Goal: Information Seeking & Learning: Learn about a topic

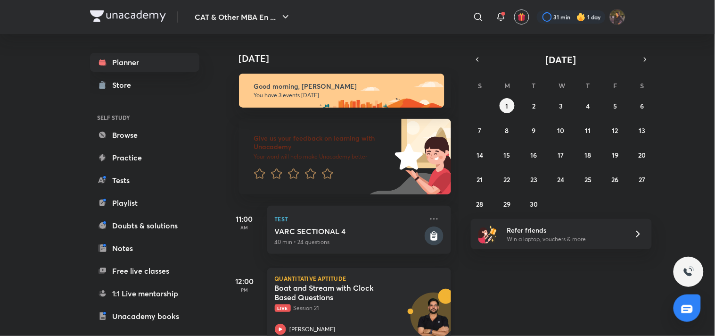
click at [311, 295] on h5 "Boat and Stream with Clock Based Questions" at bounding box center [333, 292] width 117 height 19
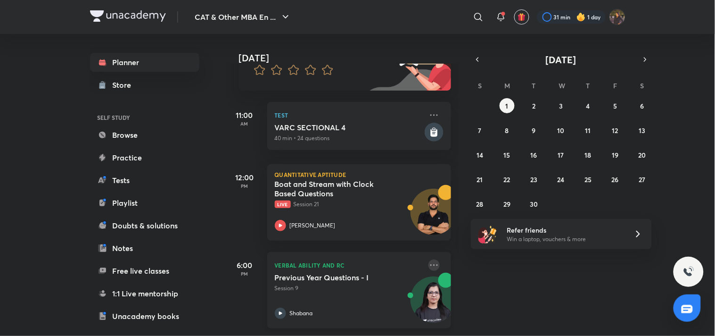
click at [430, 264] on icon at bounding box center [434, 264] width 8 height 1
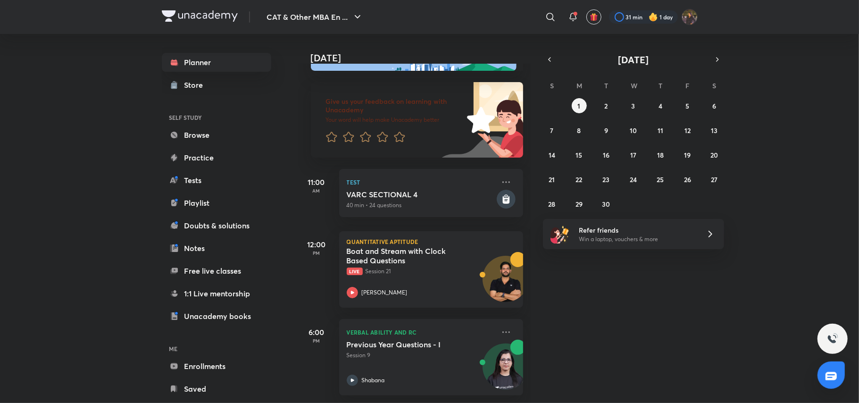
scroll to position [46, 0]
drag, startPoint x: 692, startPoint y: 3, endPoint x: 499, endPoint y: 322, distance: 372.5
click at [500, 326] on icon at bounding box center [505, 331] width 11 height 11
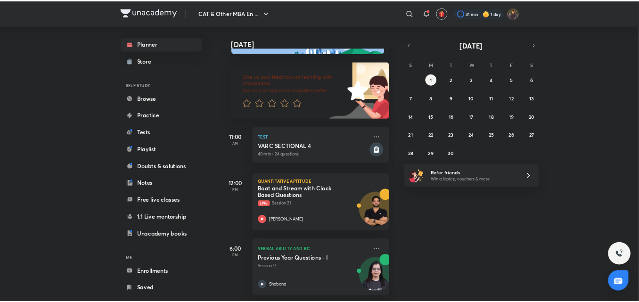
scroll to position [0, 0]
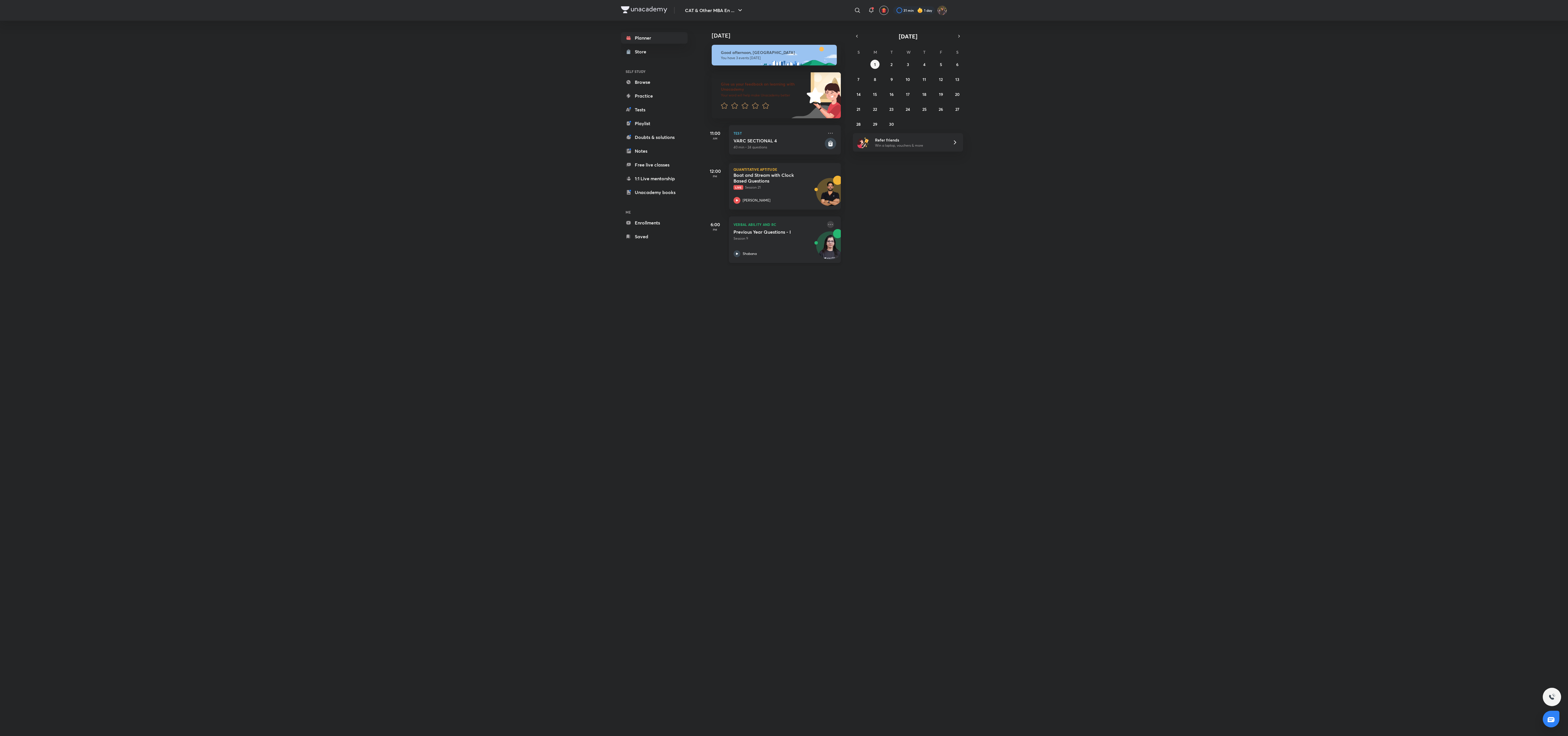
drag, startPoint x: 277, startPoint y: 15, endPoint x: 814, endPoint y: 226, distance: 577.0
click at [435, 204] on icon at bounding box center [830, 224] width 7 height 7
click at [435, 204] on li "Go to course page" at bounding box center [853, 277] width 57 height 13
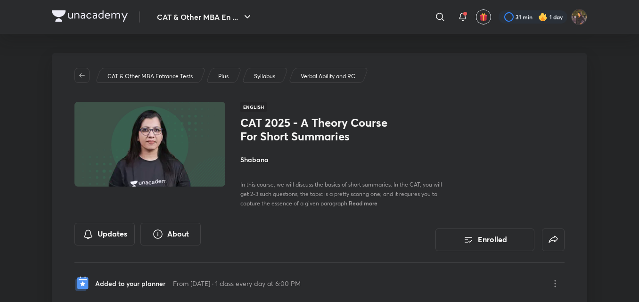
drag, startPoint x: 2093, startPoint y: 28, endPoint x: 470, endPoint y: 198, distance: 1632.5
click at [470, 198] on div "CAT 2025 - A Theory Course For Short Summaries Shabana In this course, we will …" at bounding box center [402, 162] width 324 height 92
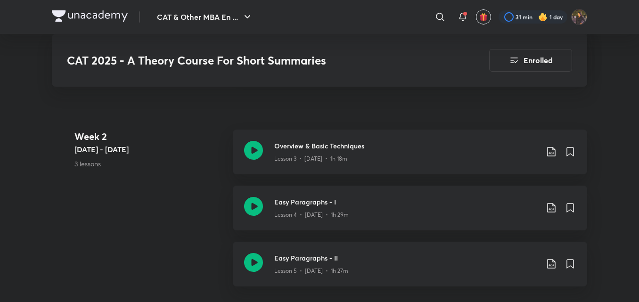
scroll to position [499, 0]
click at [282, 207] on div "Lesson 4 • Dec 11 • 1h 29m" at bounding box center [406, 212] width 264 height 12
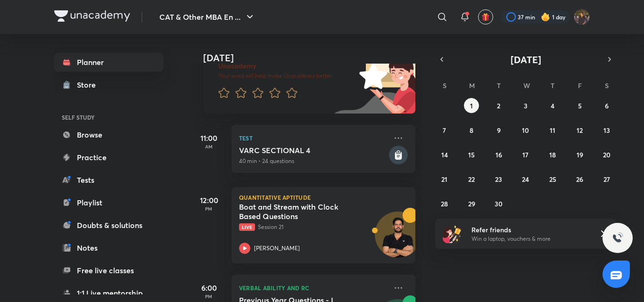
scroll to position [144, 0]
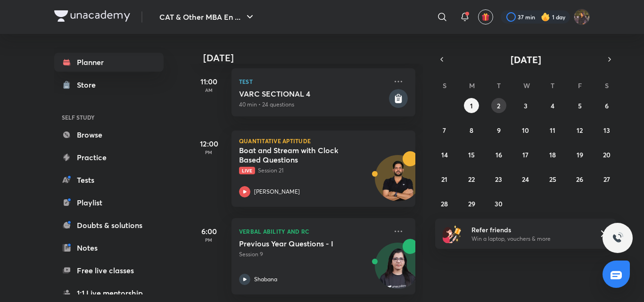
click at [498, 102] on abbr "2" at bounding box center [498, 105] width 3 height 9
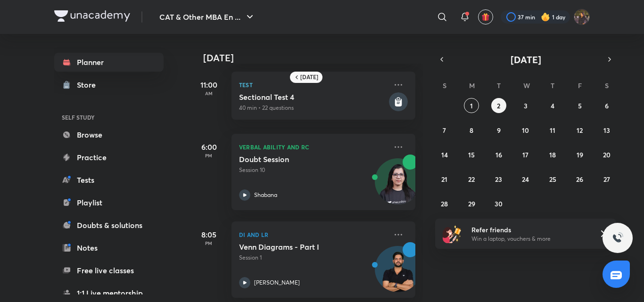
scroll to position [277, 0]
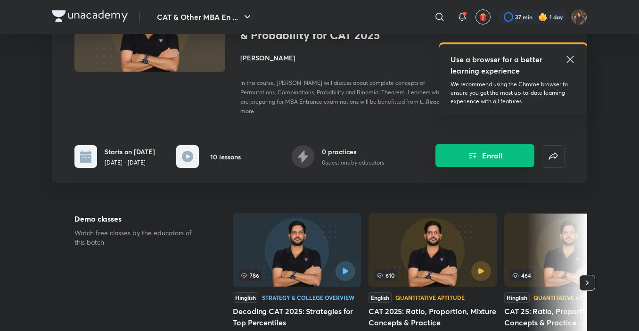
click at [447, 157] on button "Enroll" at bounding box center [485, 155] width 99 height 23
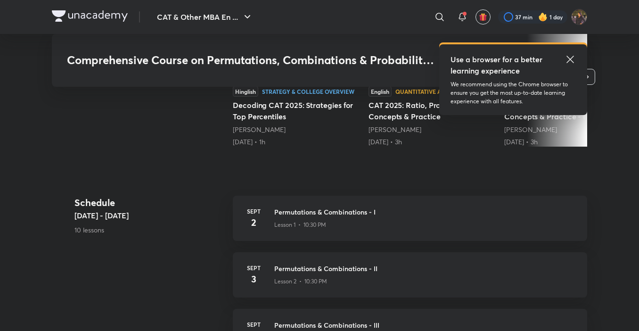
scroll to position [438, 0]
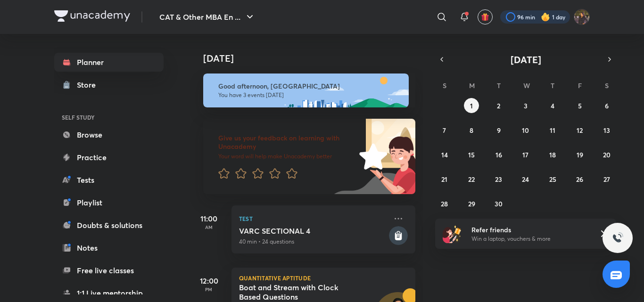
click at [525, 13] on div at bounding box center [535, 16] width 70 height 13
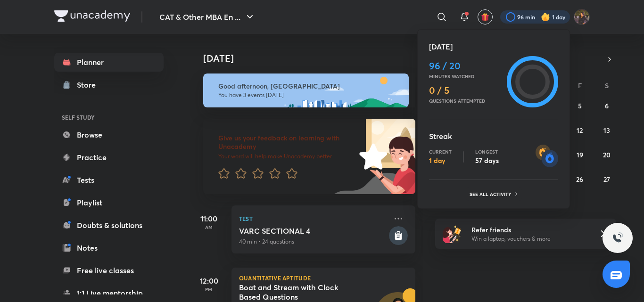
click at [488, 187] on ul "Today 96 / 20 Minutes watched 0 / 5 Questions attempted Streak Current 1 day Lo…" at bounding box center [493, 121] width 129 height 160
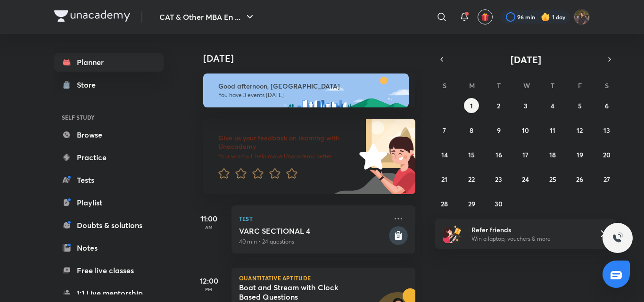
click at [545, 19] on img at bounding box center [545, 16] width 9 height 9
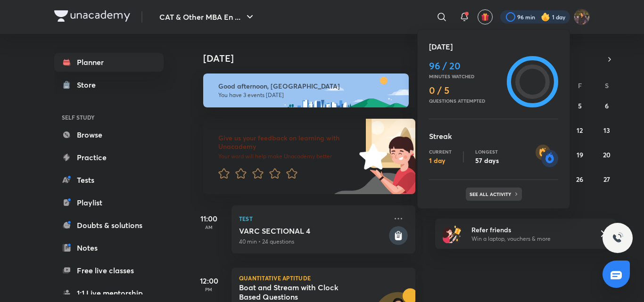
click at [499, 194] on p "See all activity" at bounding box center [492, 194] width 44 height 6
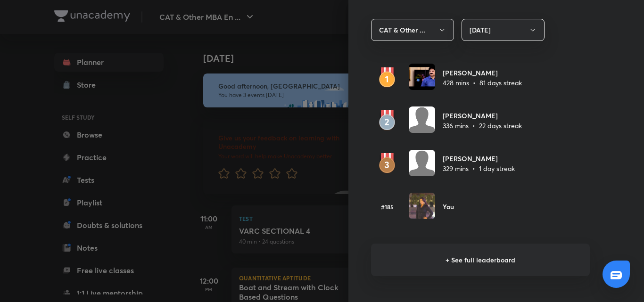
scroll to position [567, 0]
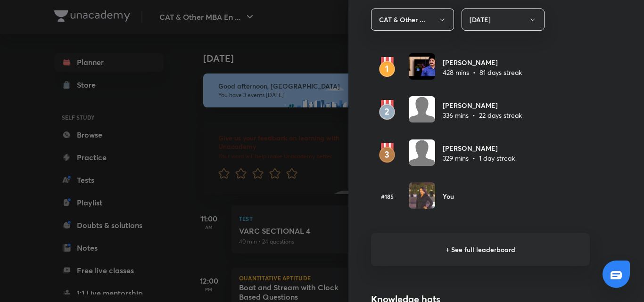
click at [429, 236] on h6 "+ See full leaderboard" at bounding box center [480, 249] width 219 height 33
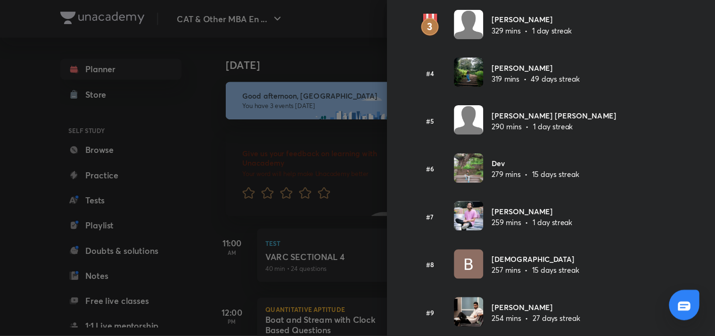
scroll to position [0, 0]
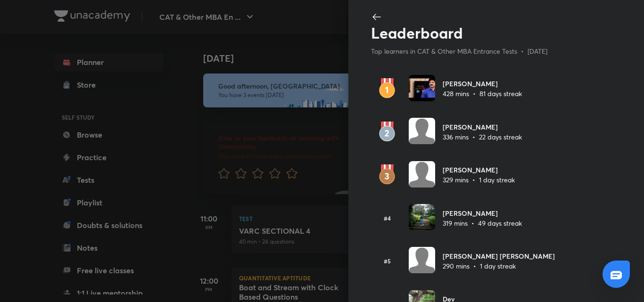
click at [372, 14] on icon at bounding box center [376, 16] width 11 height 11
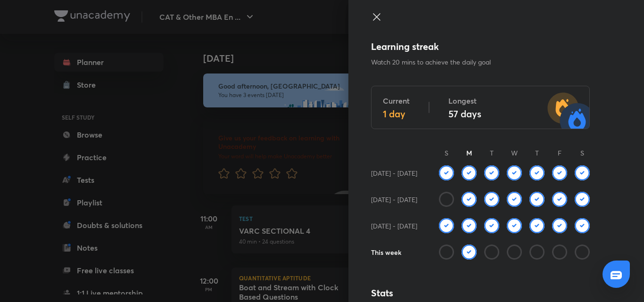
click at [372, 14] on icon at bounding box center [376, 16] width 11 height 11
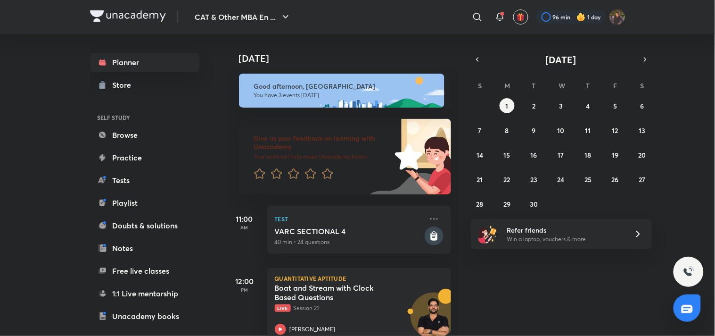
drag, startPoint x: 620, startPoint y: 0, endPoint x: 534, endPoint y: 265, distance: 278.3
click at [534, 265] on div "Today Good afternoon, Bhumika You have 3 events today Give us your feedback on …" at bounding box center [470, 185] width 488 height 302
click at [638, 233] on icon at bounding box center [638, 233] width 11 height 11
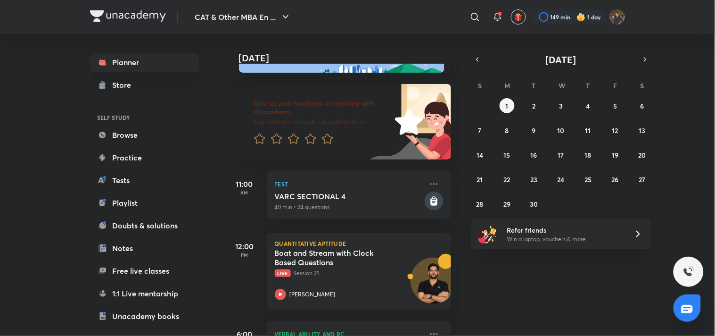
scroll to position [44, 0]
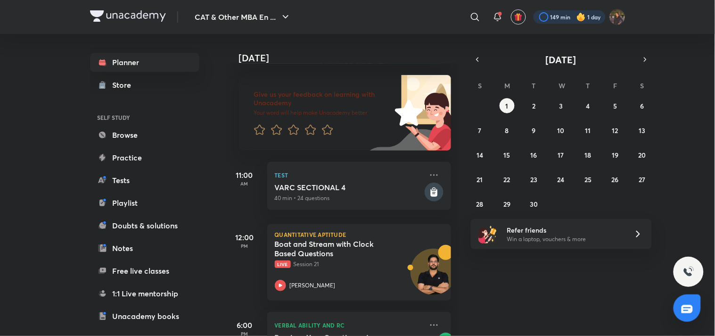
click at [557, 12] on div at bounding box center [570, 16] width 72 height 13
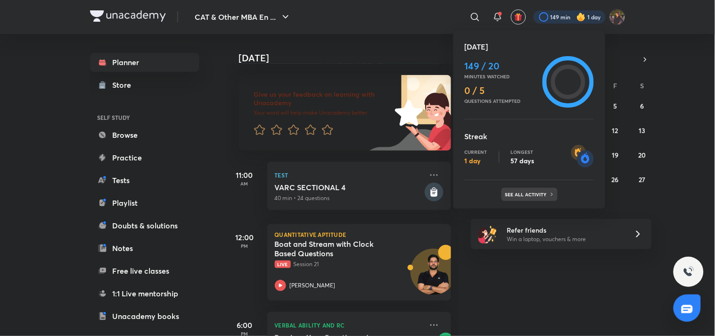
click at [543, 196] on p "See all activity" at bounding box center [527, 194] width 44 height 6
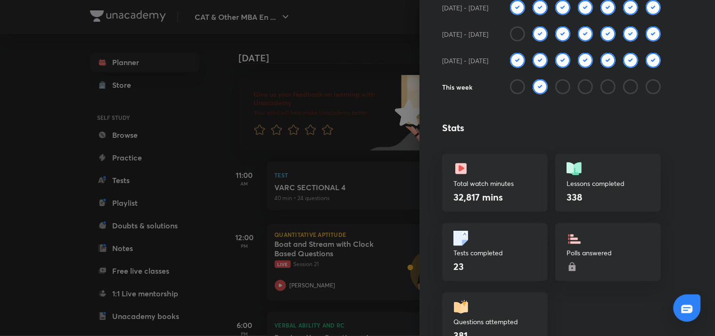
scroll to position [0, 0]
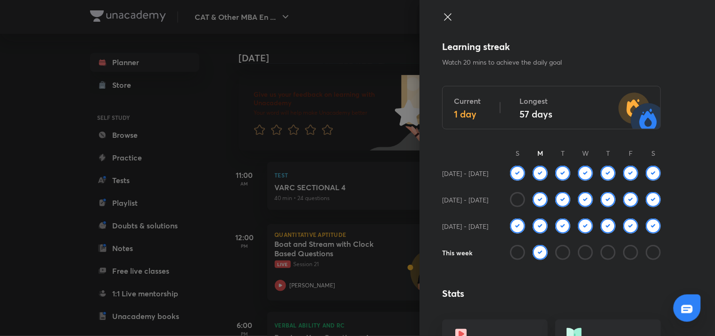
click at [444, 24] on div at bounding box center [551, 25] width 219 height 28
click at [442, 17] on icon at bounding box center [447, 16] width 11 height 11
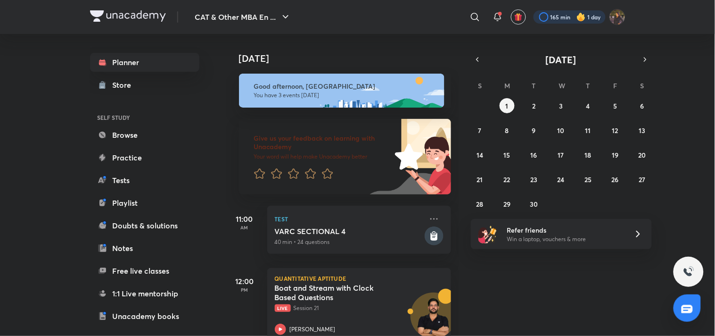
click at [534, 14] on div at bounding box center [570, 16] width 72 height 13
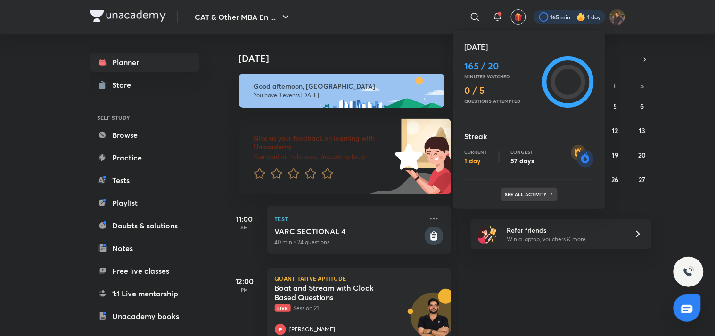
click at [523, 198] on div "See all activity" at bounding box center [530, 194] width 56 height 13
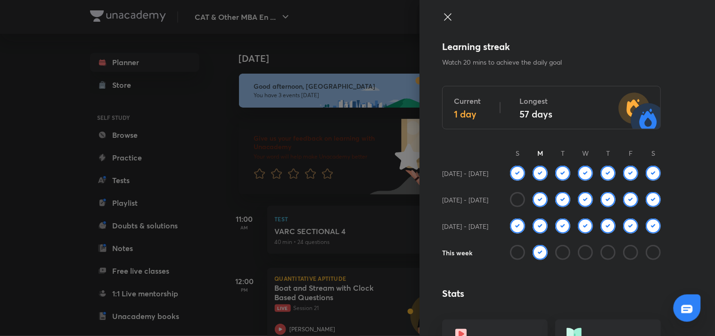
click at [442, 25] on div at bounding box center [551, 25] width 219 height 28
click at [442, 19] on icon at bounding box center [447, 16] width 11 height 11
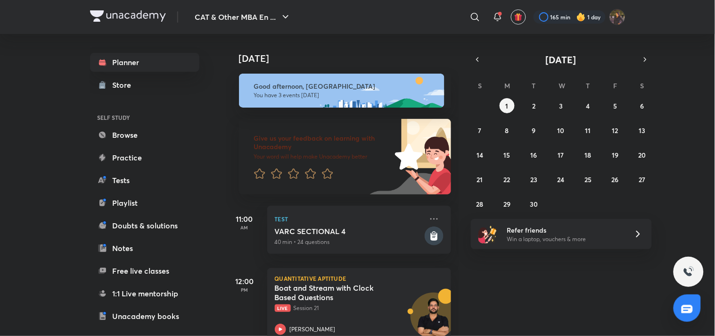
click at [441, 19] on div "​" at bounding box center [397, 17] width 173 height 23
click at [566, 17] on div at bounding box center [570, 16] width 72 height 13
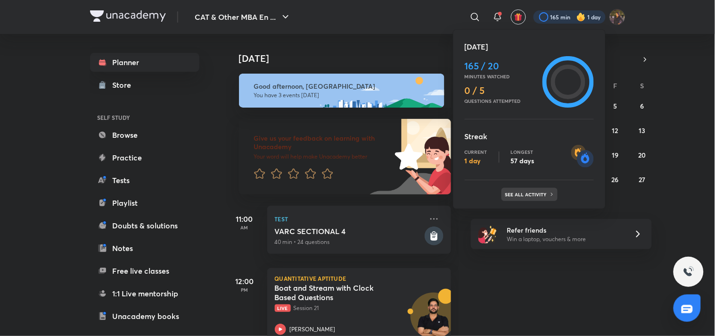
click at [531, 197] on p "See all activity" at bounding box center [527, 194] width 44 height 6
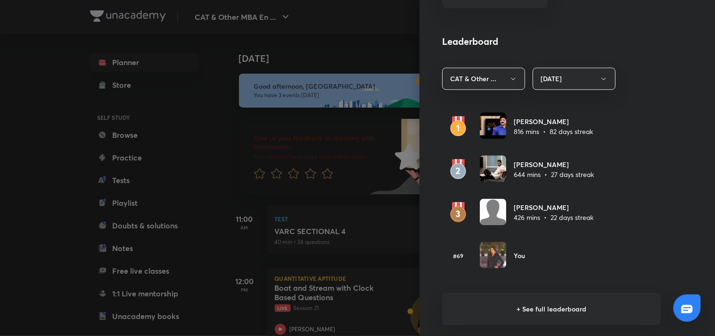
scroll to position [510, 0]
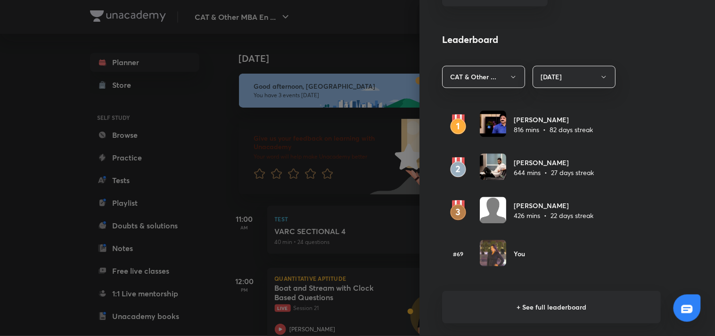
click at [497, 301] on h6 "+ See full leaderboard" at bounding box center [551, 306] width 219 height 33
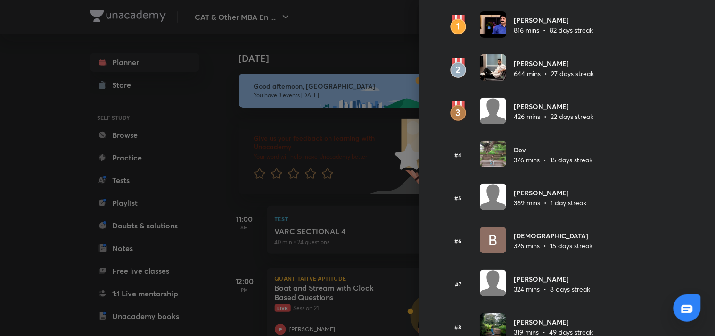
scroll to position [0, 0]
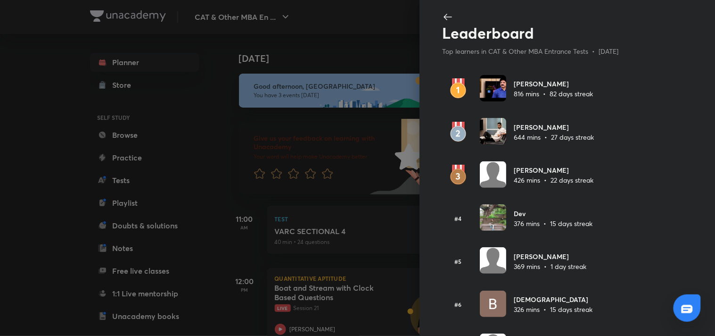
click at [446, 18] on icon at bounding box center [447, 16] width 11 height 11
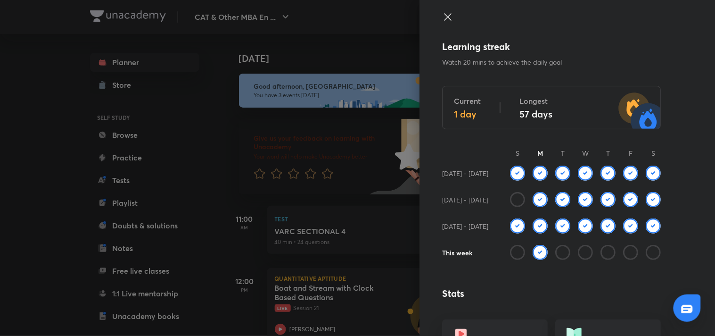
click at [446, 18] on icon at bounding box center [447, 16] width 11 height 11
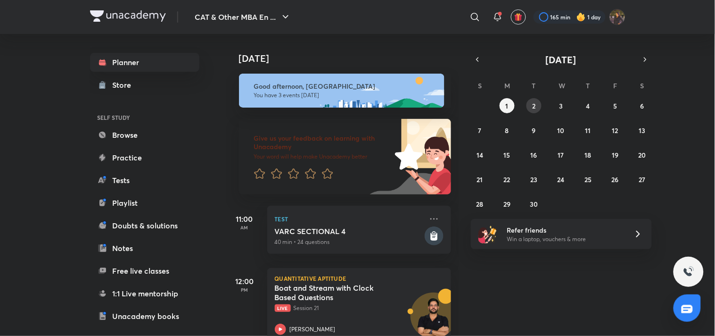
click at [533, 107] on abbr "2" at bounding box center [534, 105] width 3 height 9
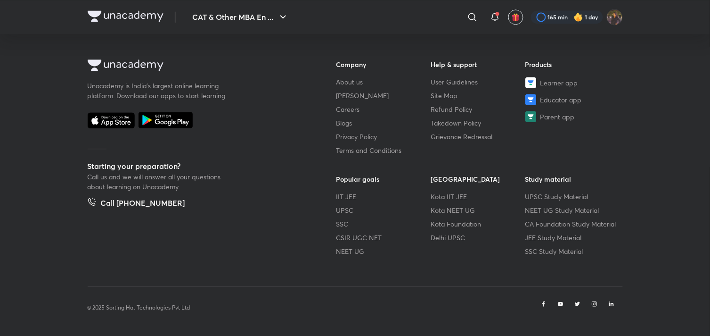
scroll to position [486, 0]
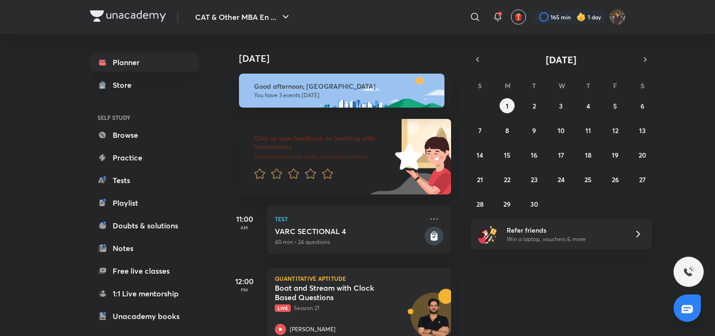
click at [564, 13] on div at bounding box center [570, 16] width 72 height 13
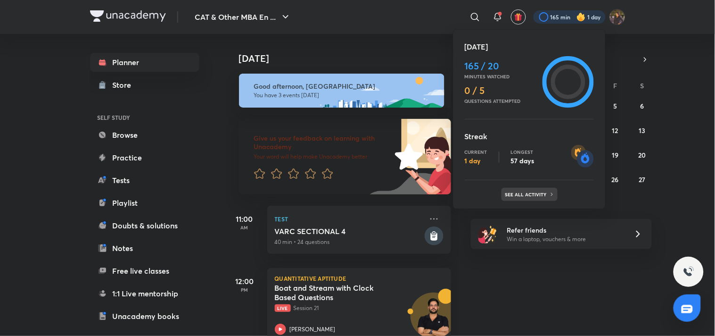
click at [520, 199] on div "See all activity" at bounding box center [530, 194] width 56 height 13
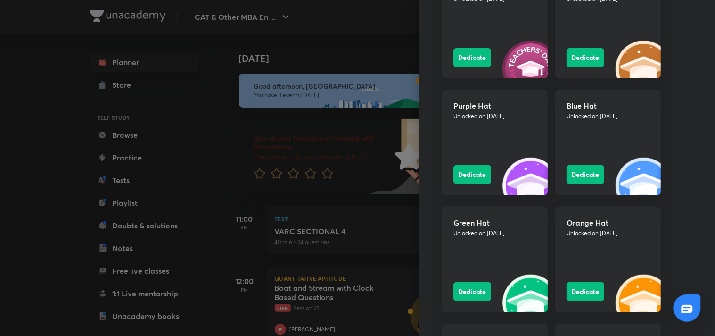
scroll to position [1142, 0]
